Goal: Task Accomplishment & Management: Manage account settings

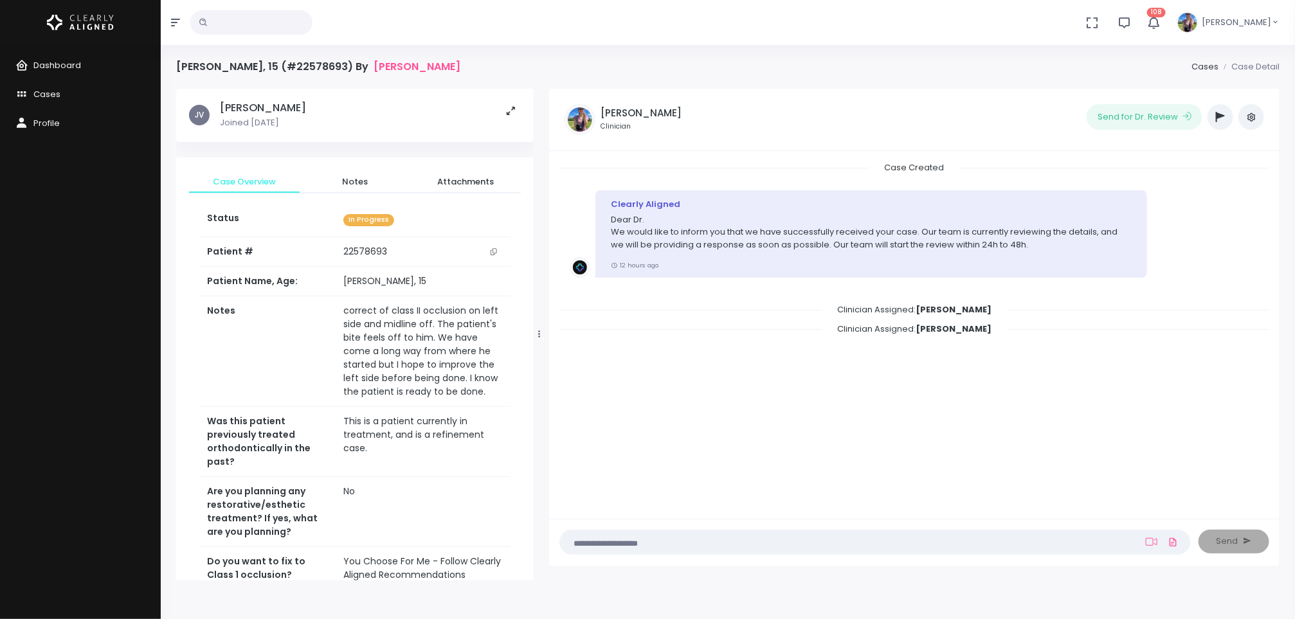
click at [415, 361] on td "correct of class II occlusion on left side and midline off. The patient's bite …" at bounding box center [423, 351] width 175 height 111
click at [1215, 120] on button "button" at bounding box center [1220, 117] width 26 height 26
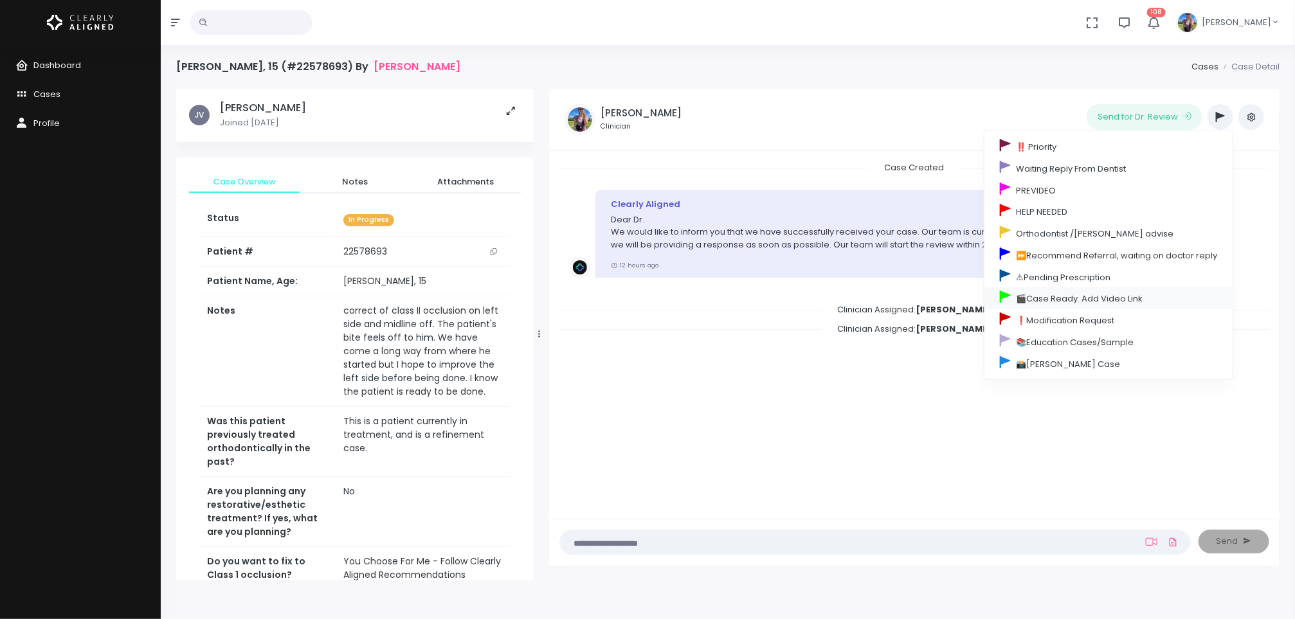
click at [1086, 300] on link "🎬Case Ready. Add Video Link" at bounding box center [1108, 298] width 248 height 22
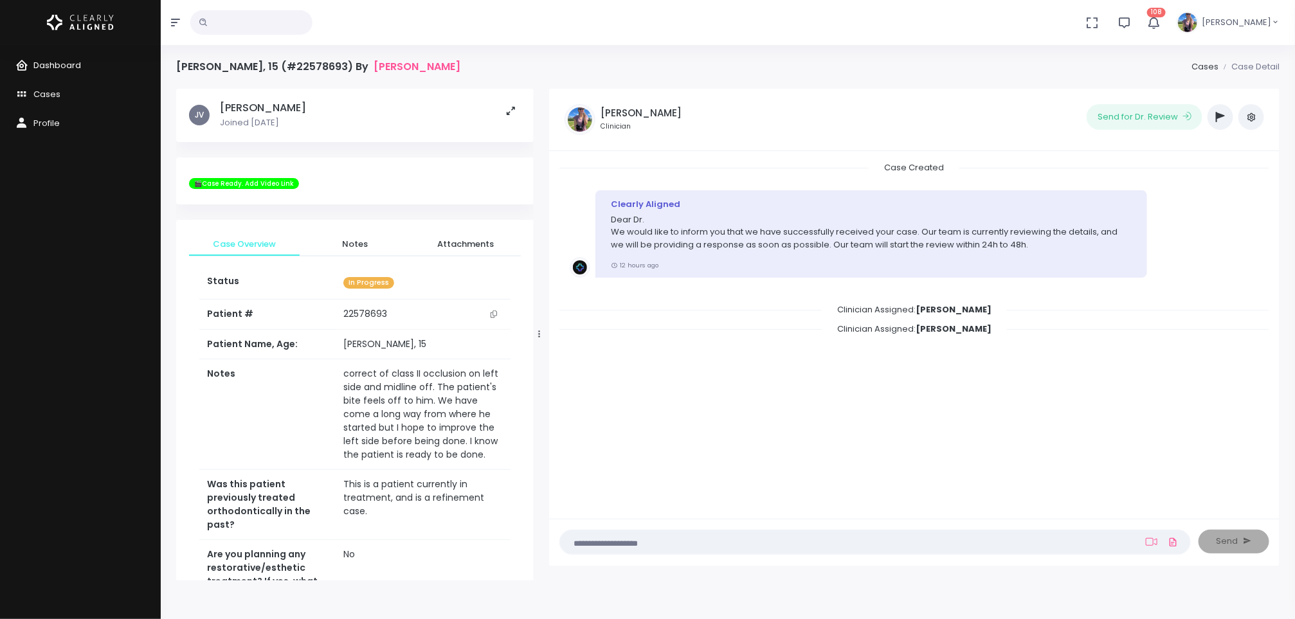
click at [75, 71] on link "Dashboard" at bounding box center [80, 65] width 161 height 29
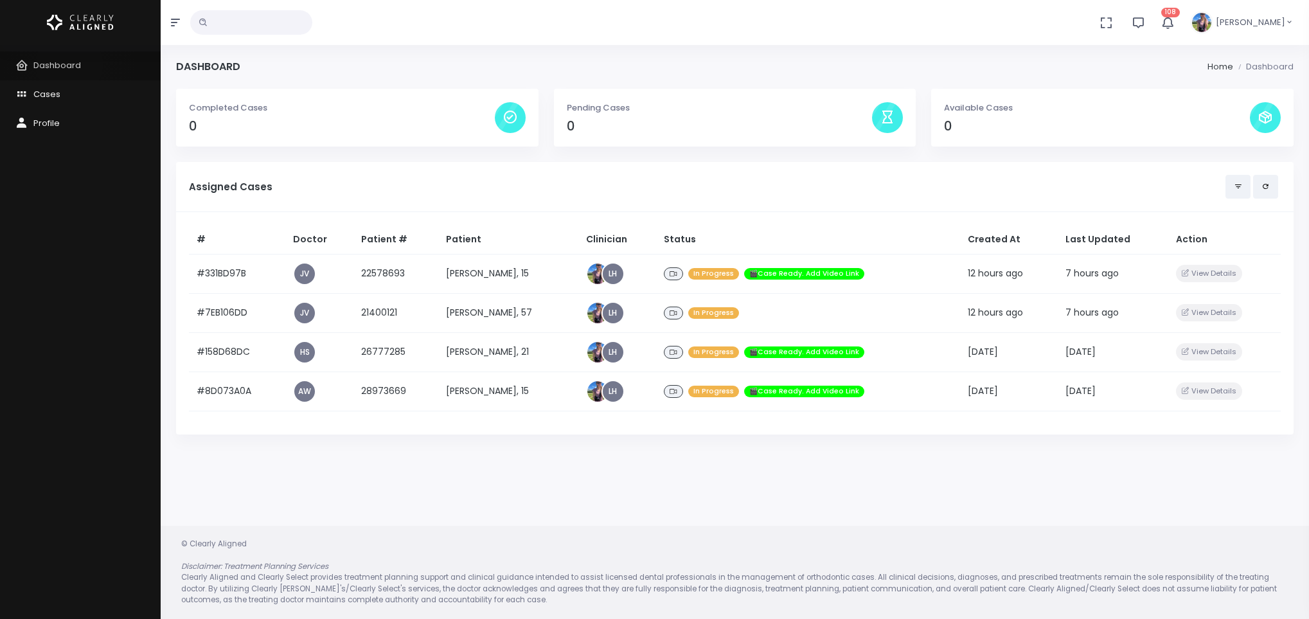
click at [69, 64] on span "Dashboard" at bounding box center [57, 65] width 48 height 12
click at [42, 89] on span "Cases" at bounding box center [46, 94] width 27 height 12
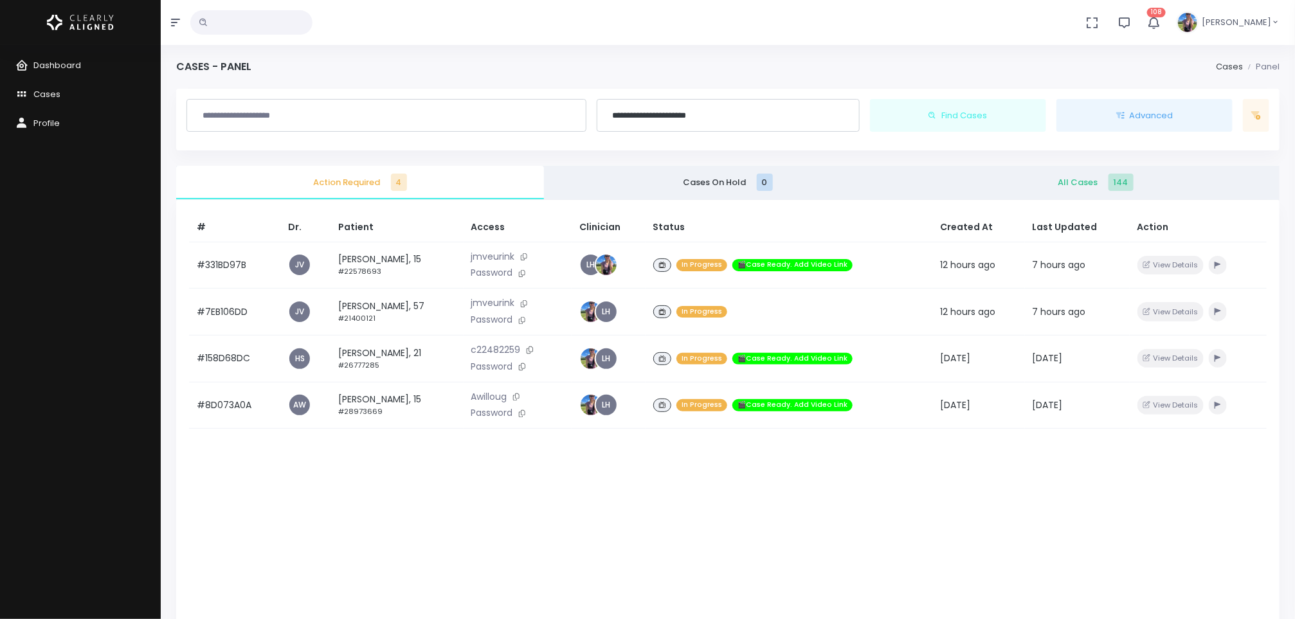
click at [1078, 181] on span "All Cases 144" at bounding box center [1095, 182] width 347 height 13
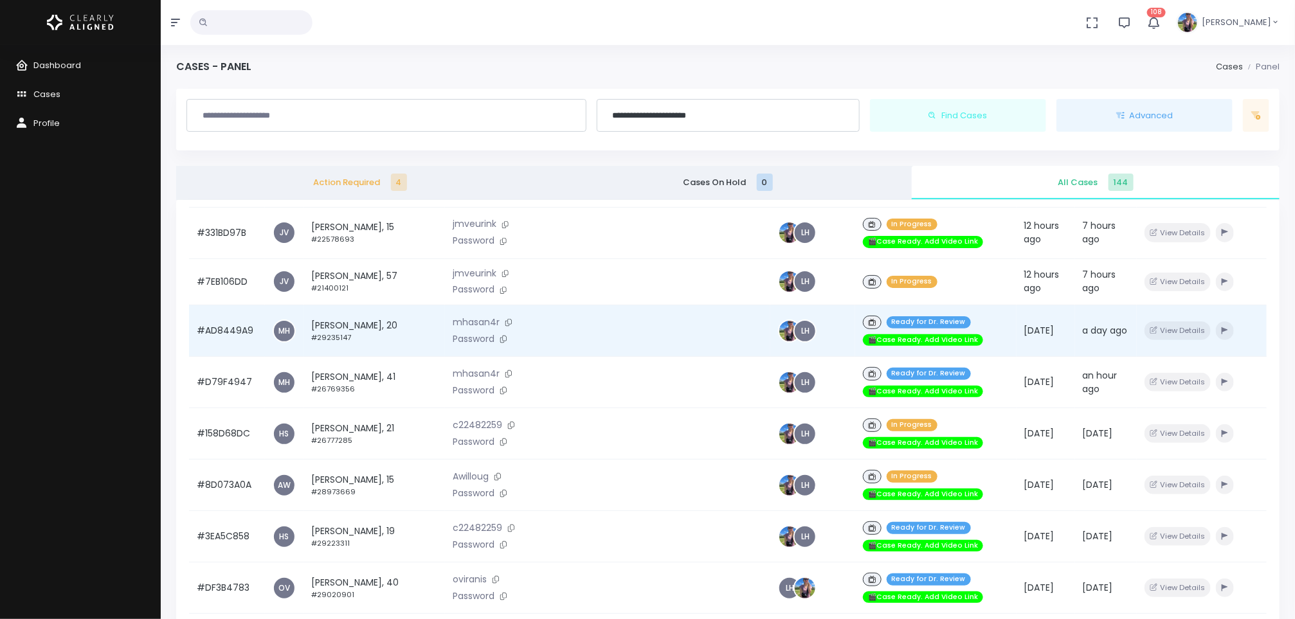
scroll to position [49, 0]
click at [396, 367] on td "[PERSON_NAME], 41 #26769356" at bounding box center [373, 381] width 141 height 51
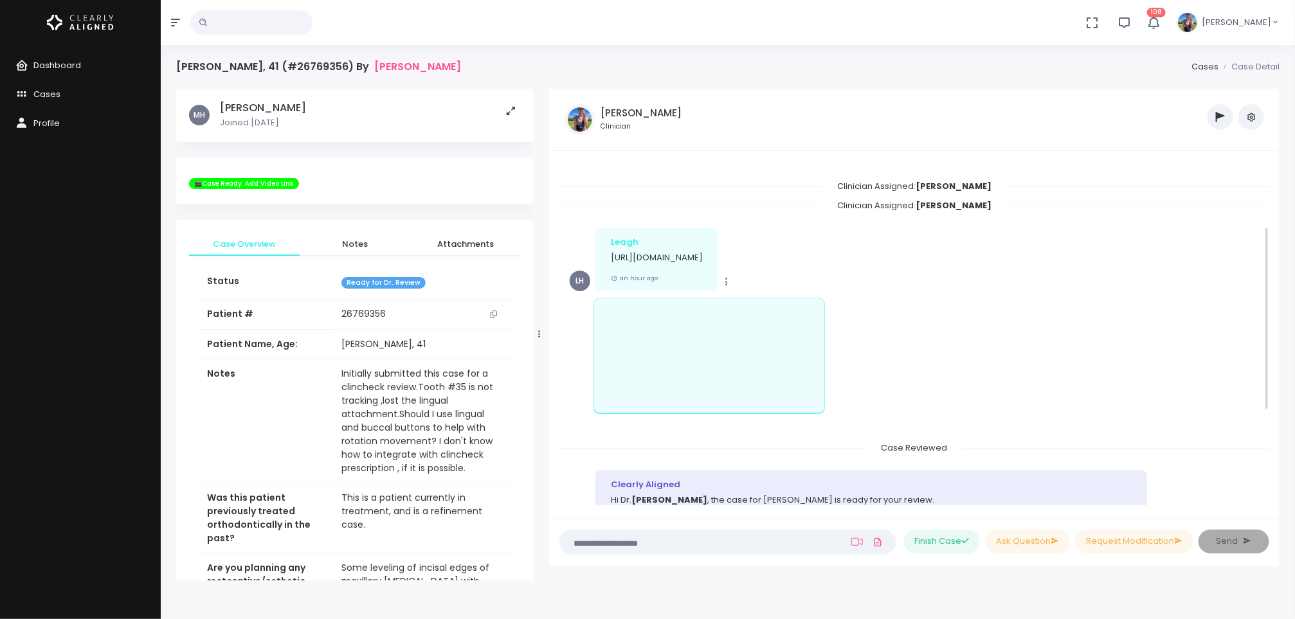
scroll to position [123, 0]
